Goal: Book appointment/travel/reservation

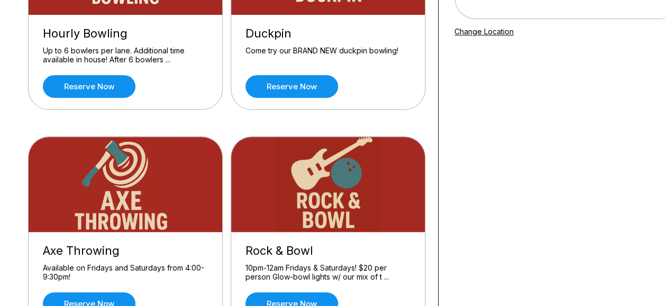
scroll to position [194, 6]
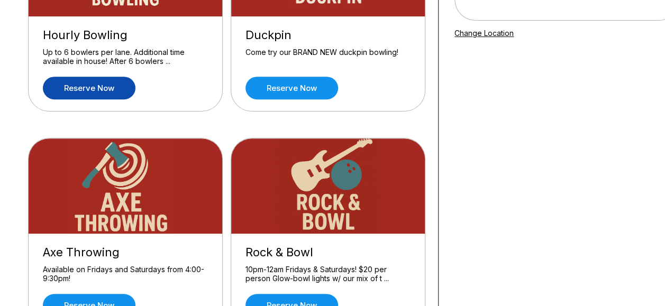
click at [75, 83] on link "Reserve now" at bounding box center [89, 88] width 93 height 23
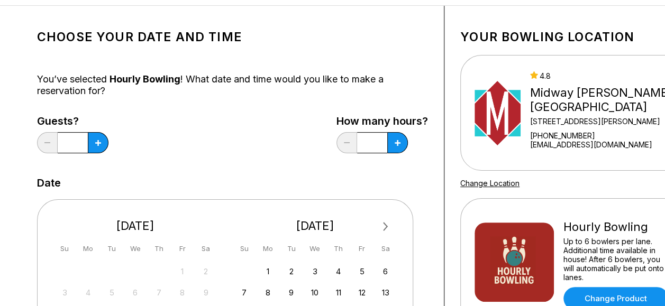
scroll to position [44, 0]
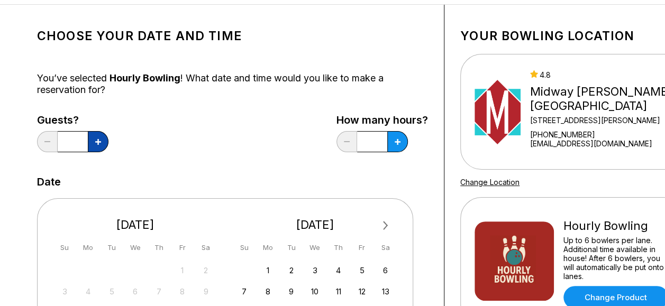
click at [101, 139] on icon at bounding box center [98, 142] width 6 height 6
type input "*"
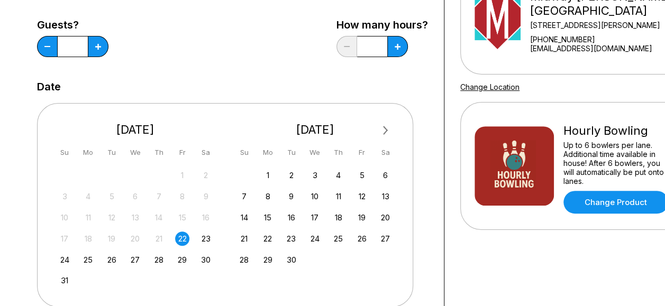
scroll to position [154, 0]
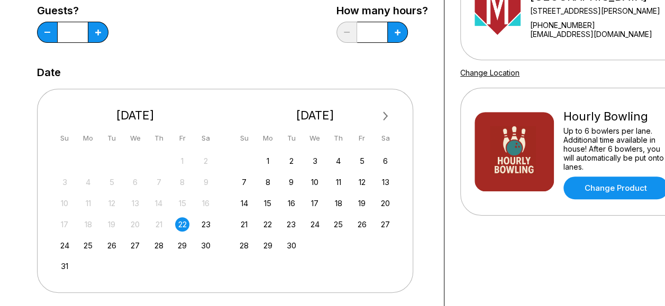
click at [183, 225] on div "22" at bounding box center [182, 224] width 14 height 14
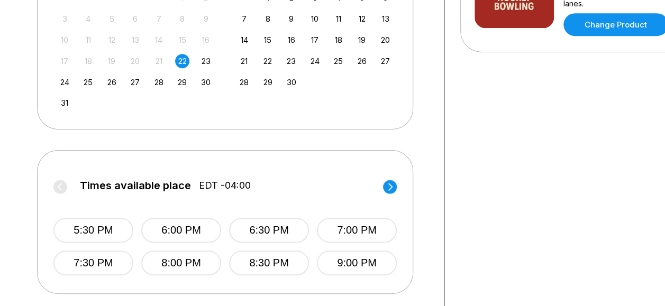
scroll to position [325, 0]
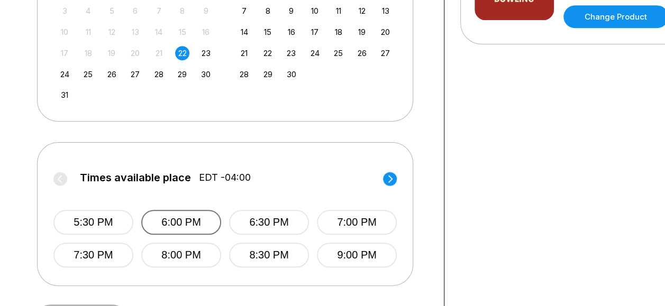
click at [167, 211] on button "6:00 PM" at bounding box center [181, 222] width 80 height 25
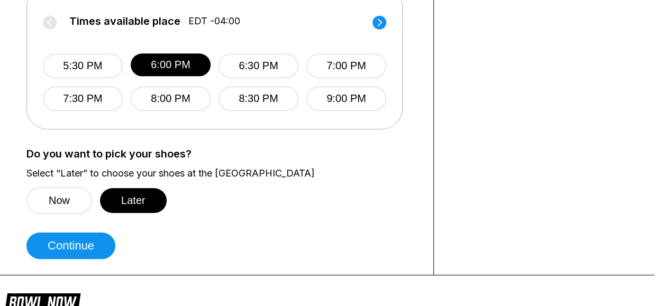
scroll to position [483, 11]
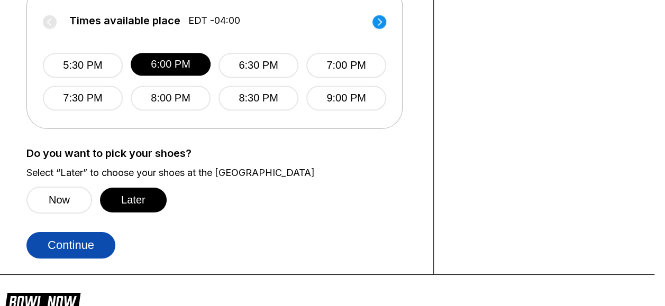
click at [85, 240] on button "Continue" at bounding box center [70, 245] width 89 height 26
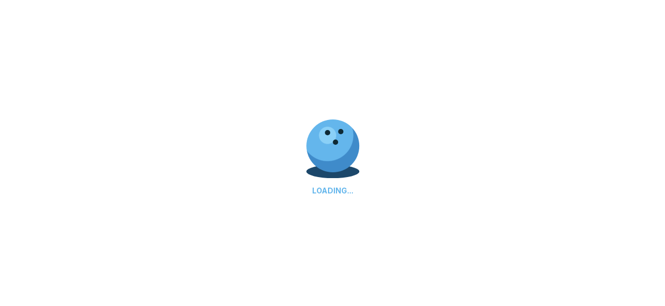
scroll to position [0, 0]
select select "**"
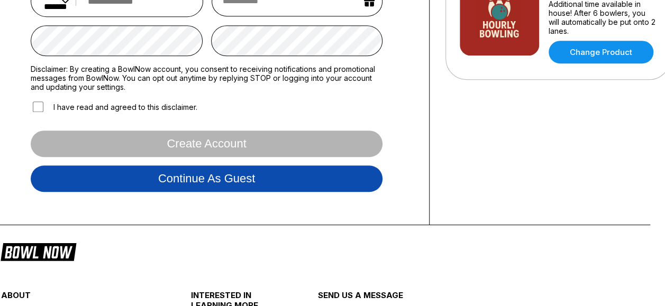
click at [325, 176] on button "Continue as guest" at bounding box center [207, 179] width 352 height 26
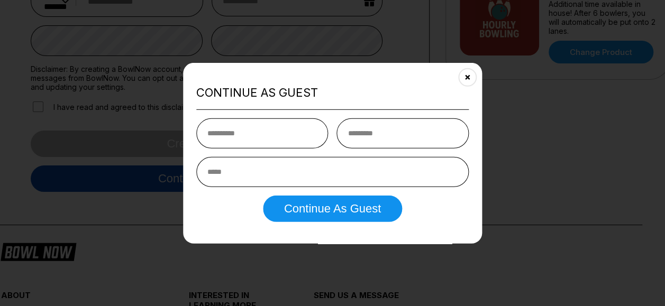
scroll to position [197, 15]
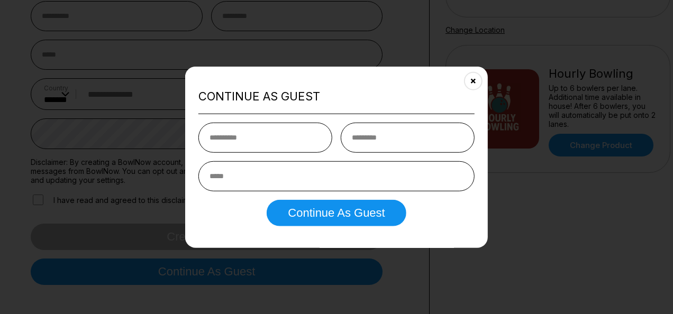
click at [278, 121] on div "Continue as Guest Continue as Guest" at bounding box center [336, 158] width 303 height 182
click at [271, 143] on input "text" at bounding box center [265, 137] width 134 height 30
type input "******"
type input "*******"
click at [270, 176] on input "email" at bounding box center [336, 176] width 276 height 30
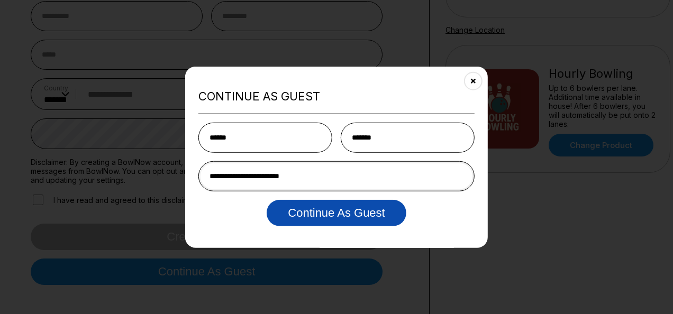
type input "**********"
click at [303, 220] on button "Continue as Guest" at bounding box center [336, 212] width 139 height 26
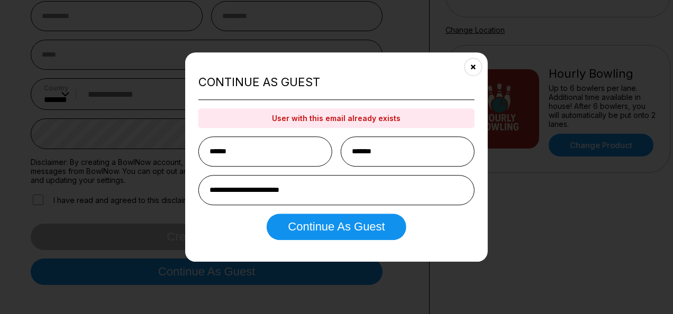
click at [473, 64] on icon "Close" at bounding box center [473, 67] width 8 height 8
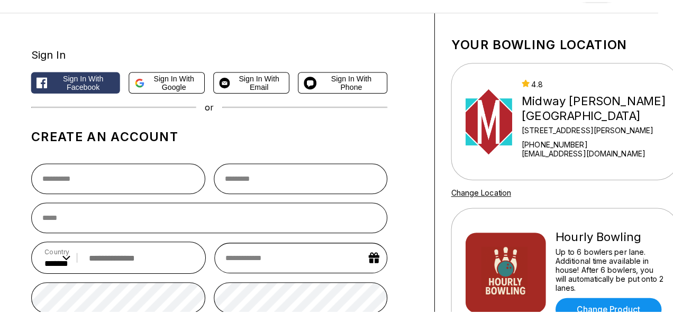
scroll to position [0, 15]
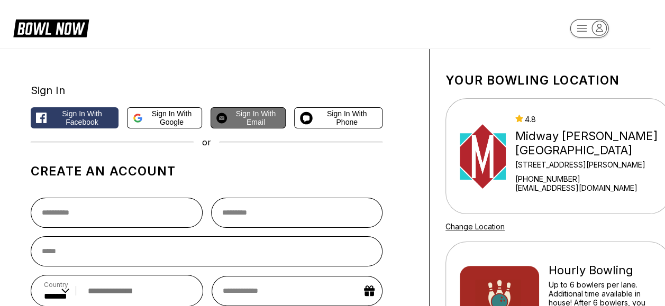
click at [241, 122] on span "Sign in with Email" at bounding box center [255, 118] width 49 height 17
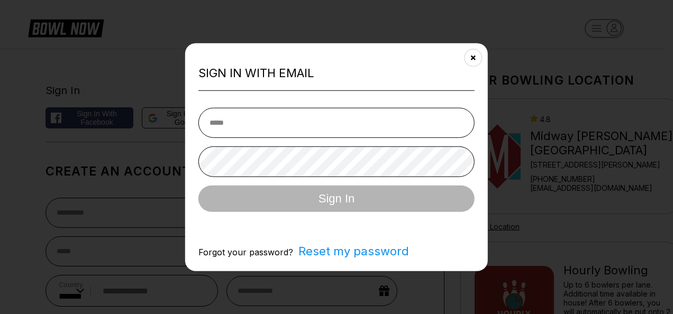
click at [252, 124] on input "email" at bounding box center [336, 122] width 276 height 30
type input "**********"
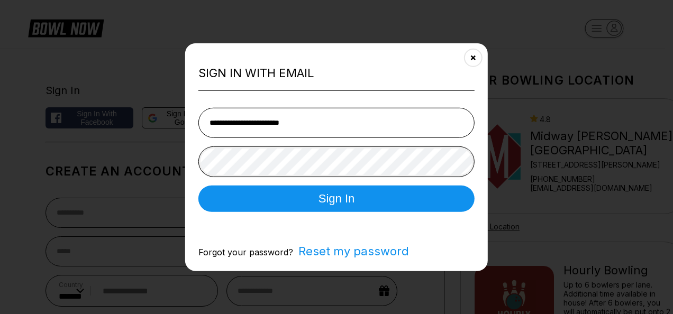
click at [198, 185] on button "Sign In" at bounding box center [336, 198] width 276 height 26
